Goal: Task Accomplishment & Management: Manage account settings

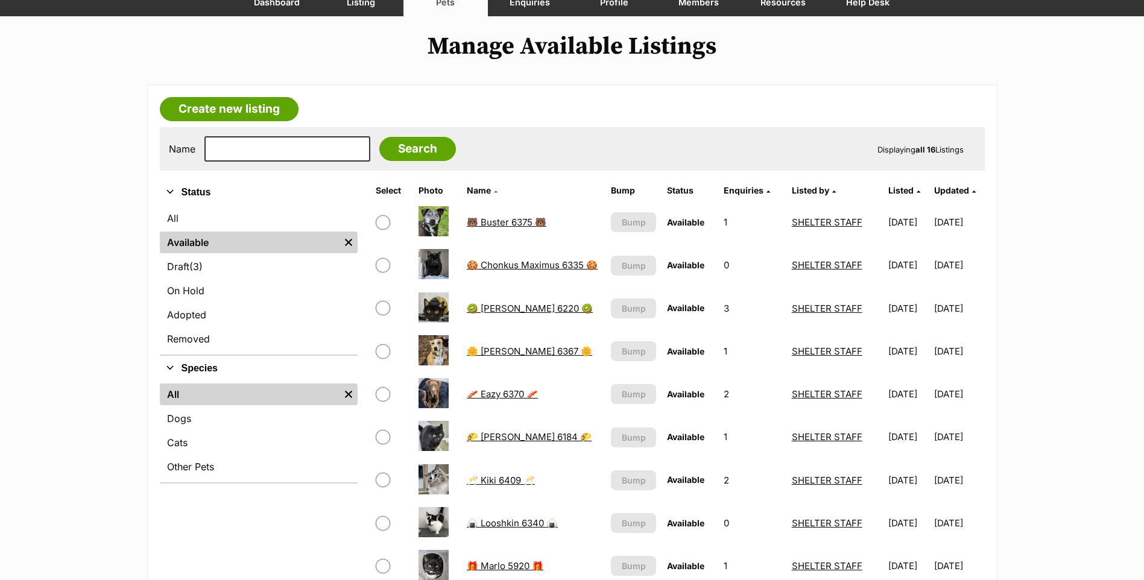
scroll to position [60, 0]
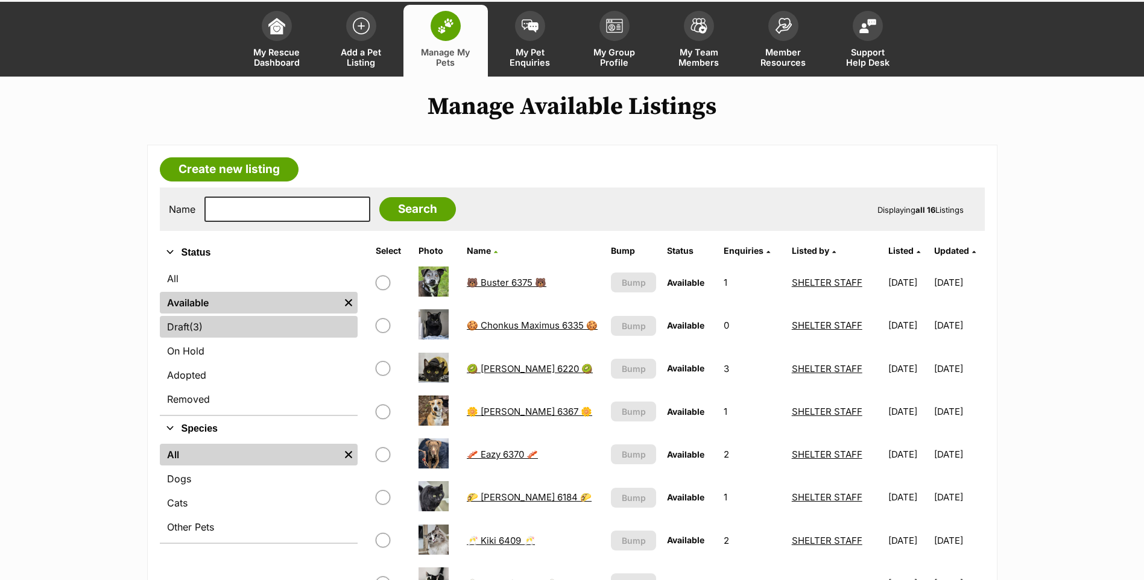
click at [212, 324] on link "Draft (3) Items" at bounding box center [259, 327] width 198 height 22
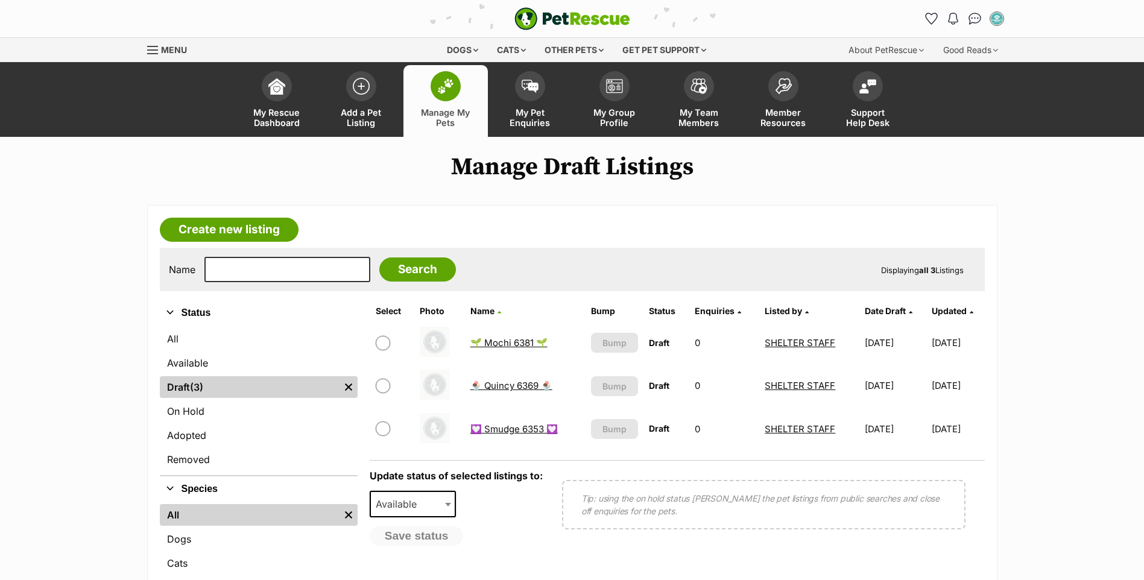
click at [463, 103] on link "Manage My Pets" at bounding box center [445, 101] width 84 height 72
